Goal: Information Seeking & Learning: Find specific fact

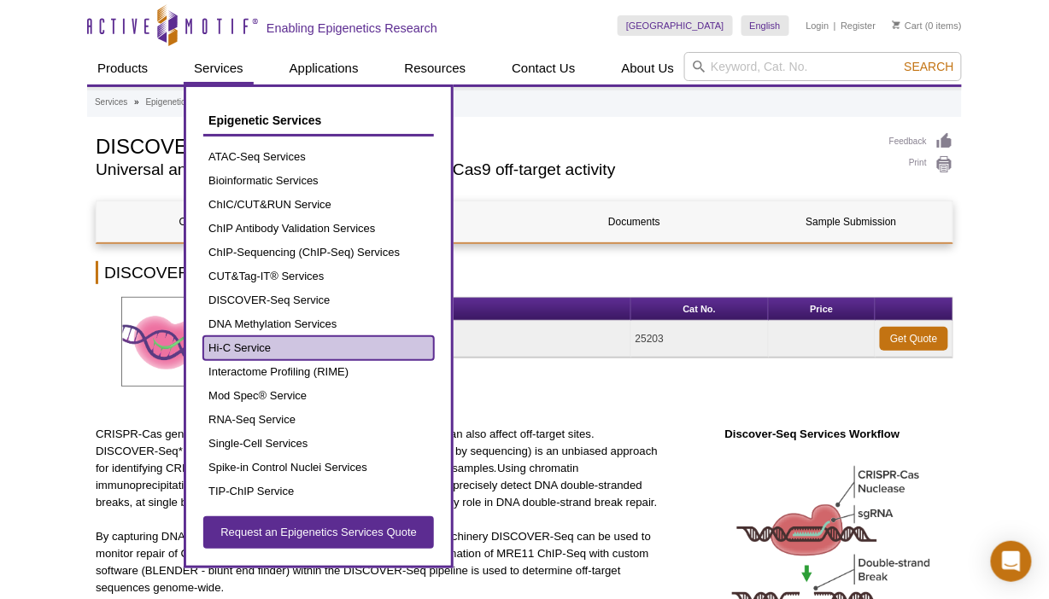
click at [240, 342] on link "Hi-C Service" at bounding box center [318, 348] width 231 height 24
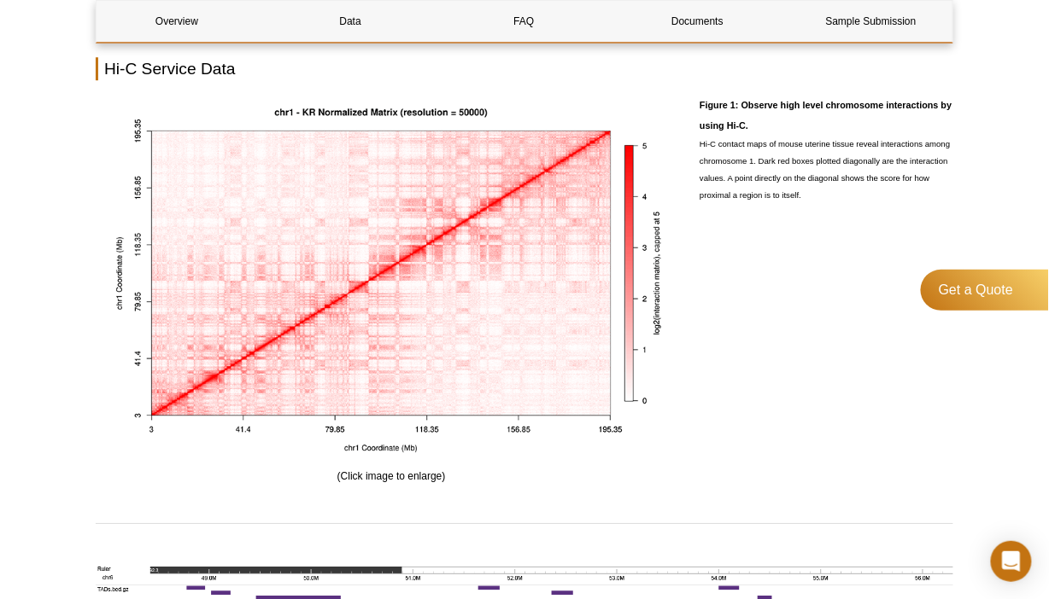
scroll to position [1183, 0]
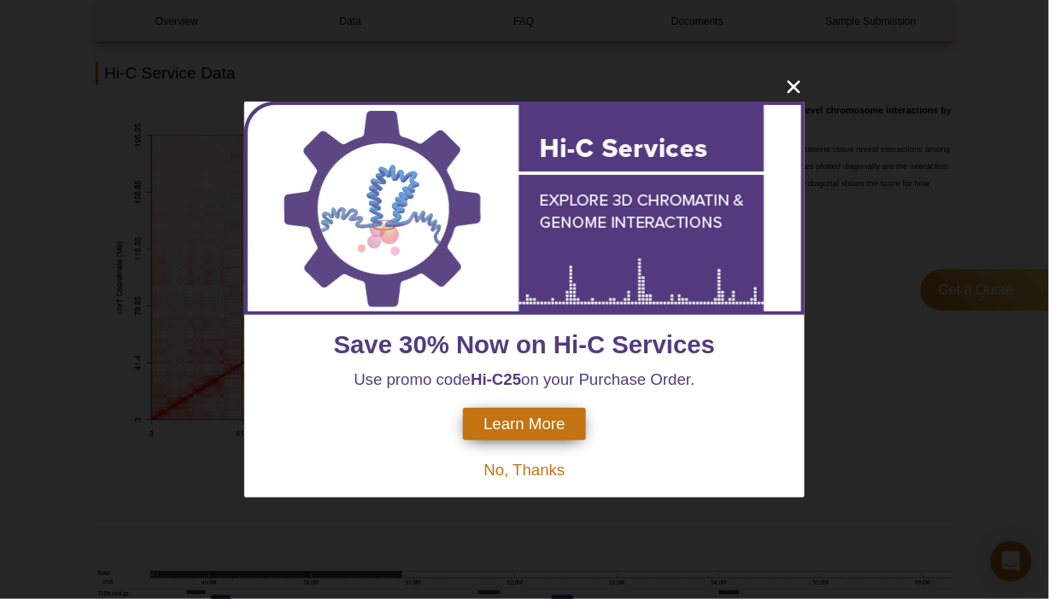
drag, startPoint x: 1053, startPoint y: 24, endPoint x: 1050, endPoint y: 254, distance: 229.7
click at [543, 478] on span "No, Thanks" at bounding box center [523, 470] width 81 height 18
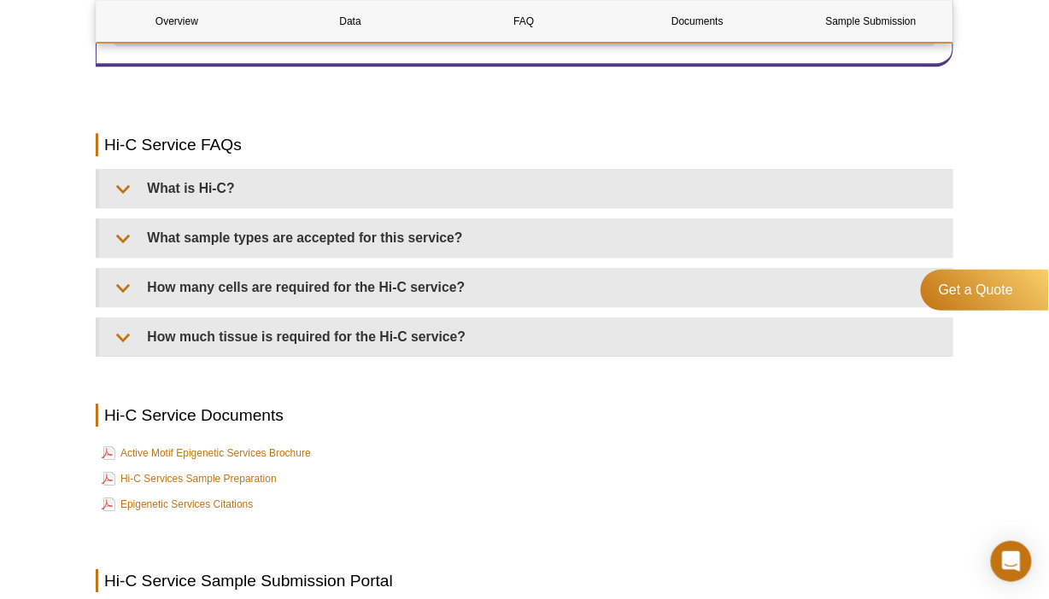
scroll to position [2697, 0]
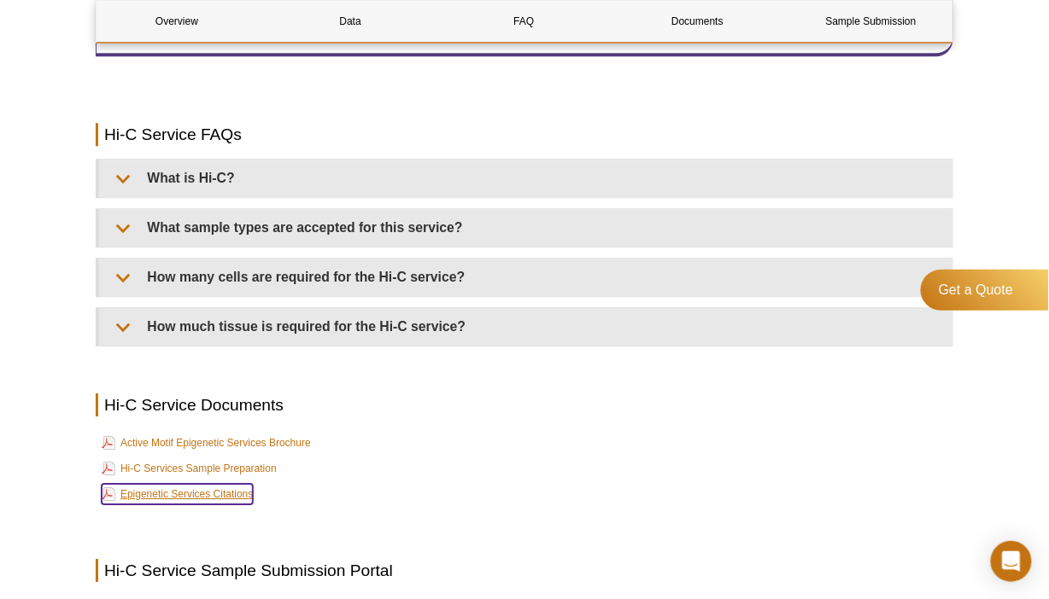
click at [236, 491] on link "Epigenetic Services Citations" at bounding box center [177, 494] width 151 height 20
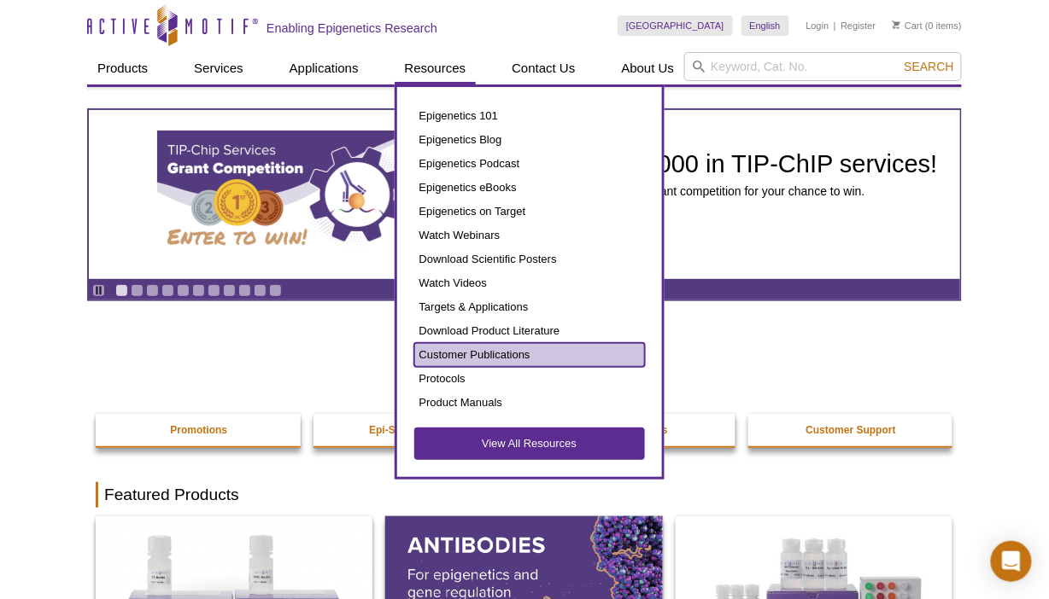
click at [465, 361] on link "Customer Publications" at bounding box center [529, 355] width 231 height 24
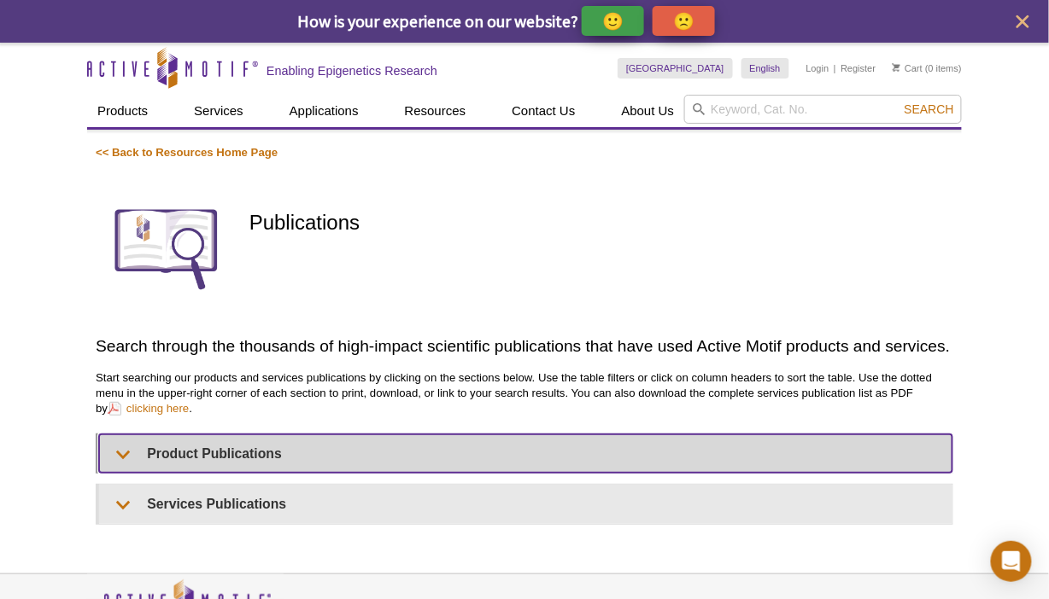
click at [118, 459] on summary "Product Publications" at bounding box center [525, 454] width 853 height 38
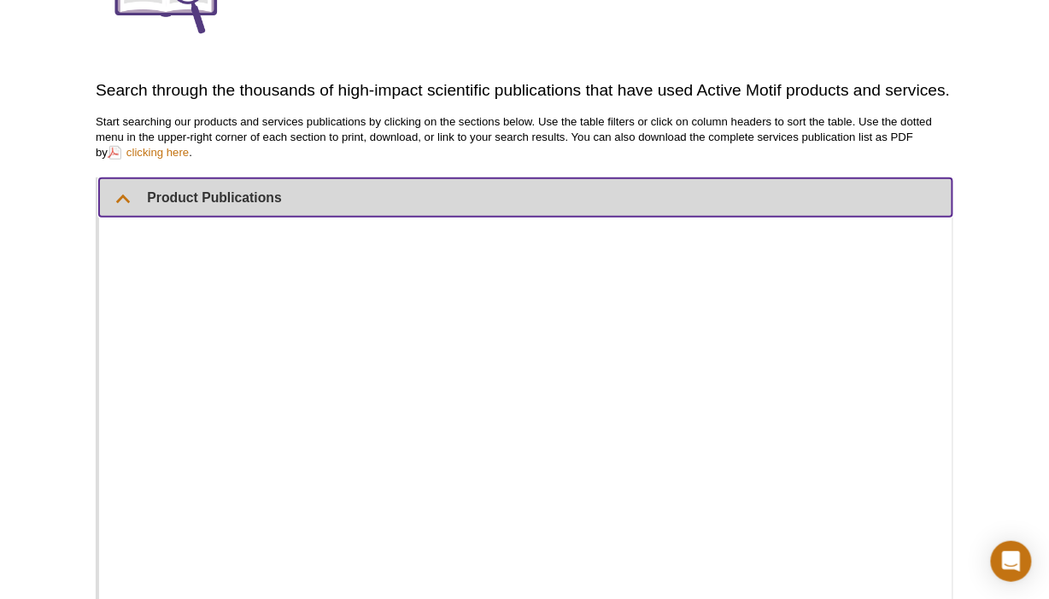
scroll to position [237, 0]
